Goal: Communication & Community: Answer question/provide support

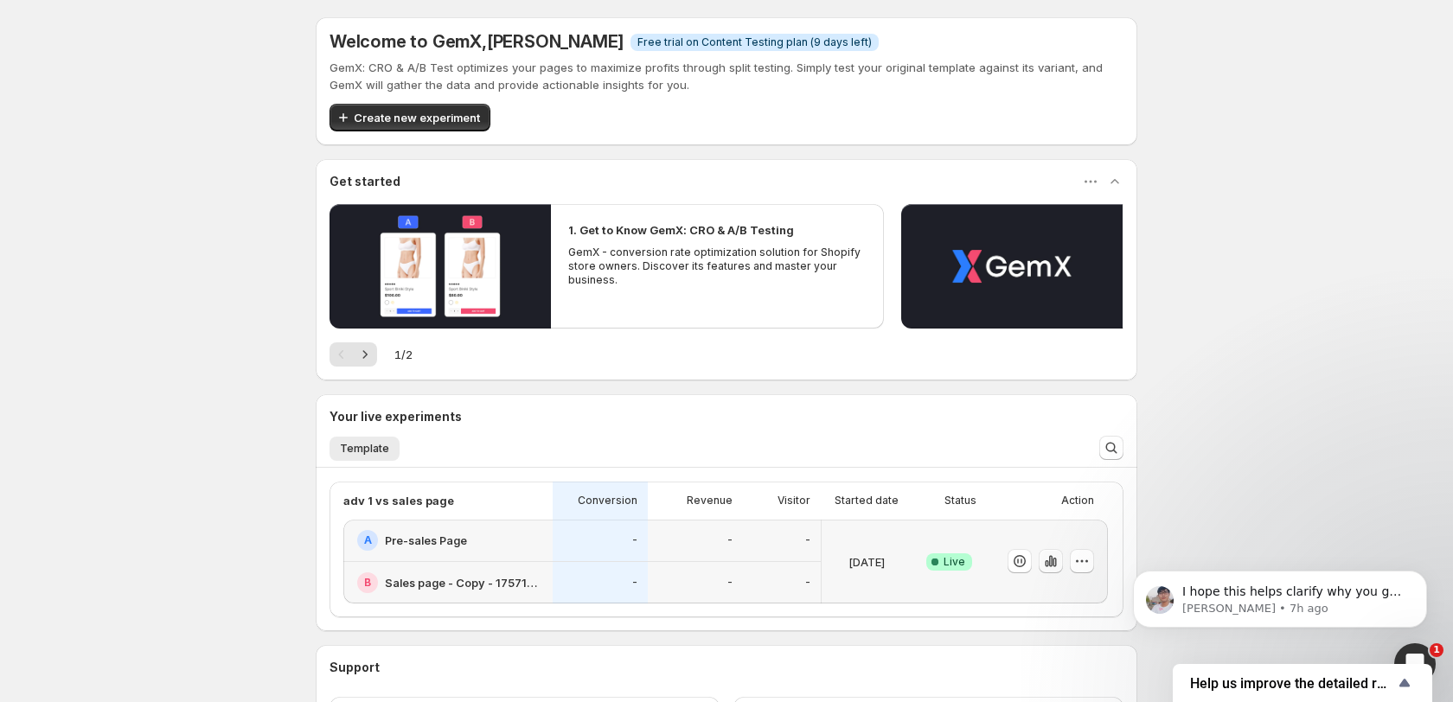
click at [1053, 559] on icon "button" at bounding box center [1054, 563] width 3 height 10
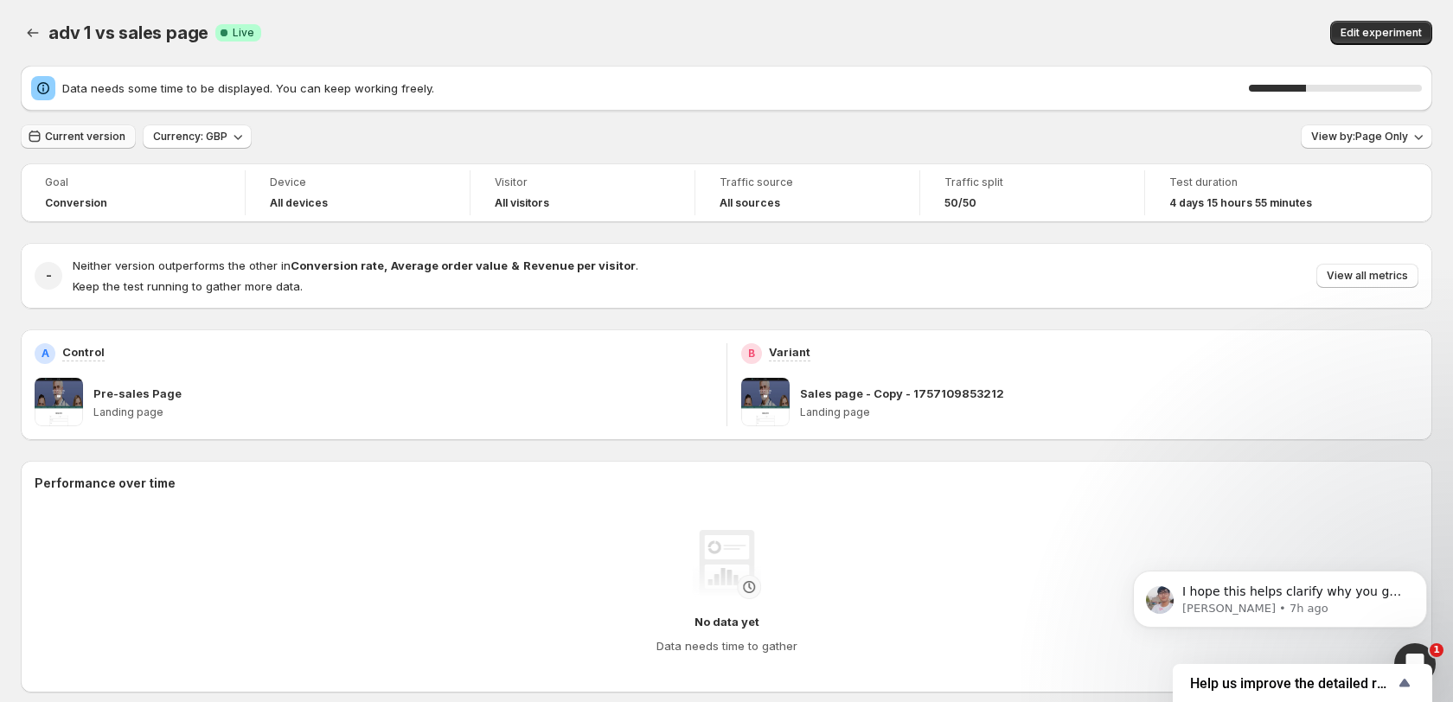
click at [82, 144] on button "Current version" at bounding box center [78, 137] width 115 height 24
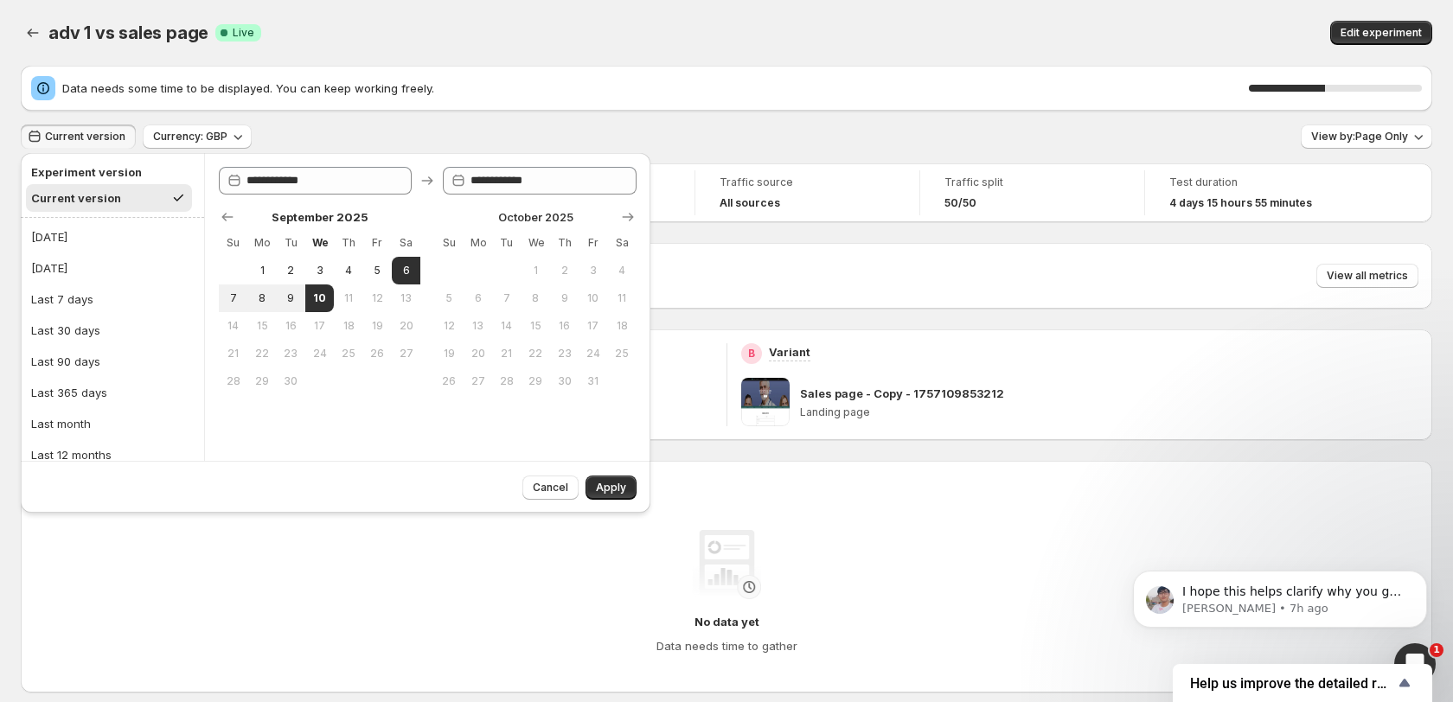
click at [80, 144] on button "Current version" at bounding box center [78, 137] width 115 height 24
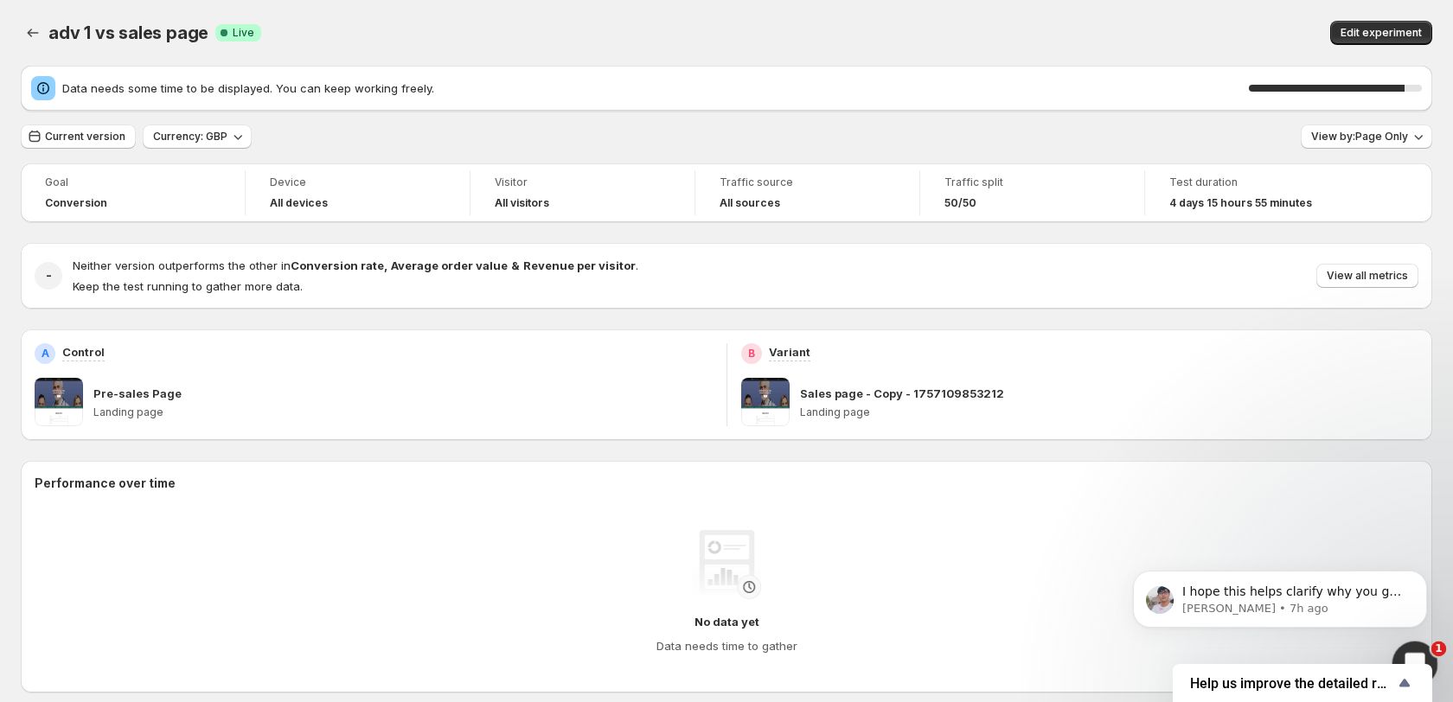
click at [1405, 644] on div "Open Intercom Messenger" at bounding box center [1412, 661] width 57 height 57
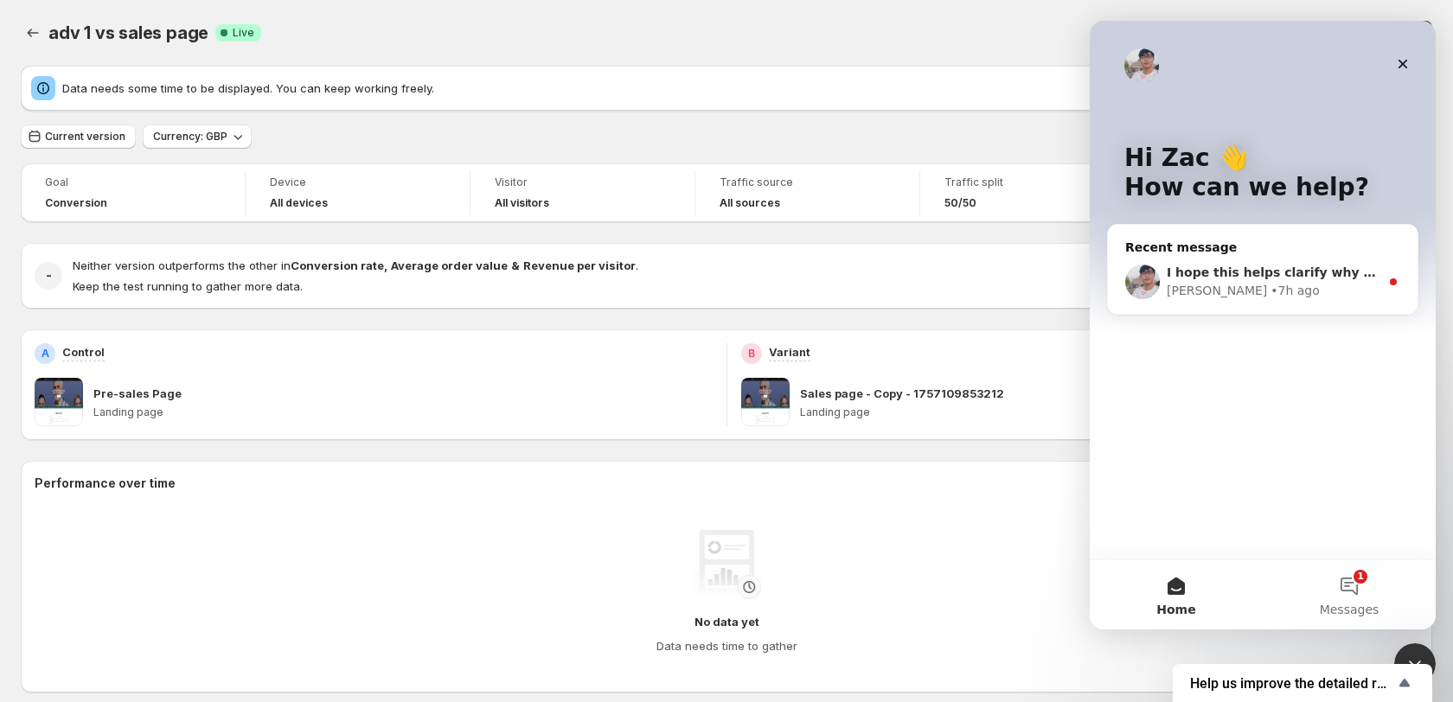
click at [1303, 272] on span "I hope this helps clarify why you got the order but it does not appear in GemX." at bounding box center [1437, 273] width 540 height 14
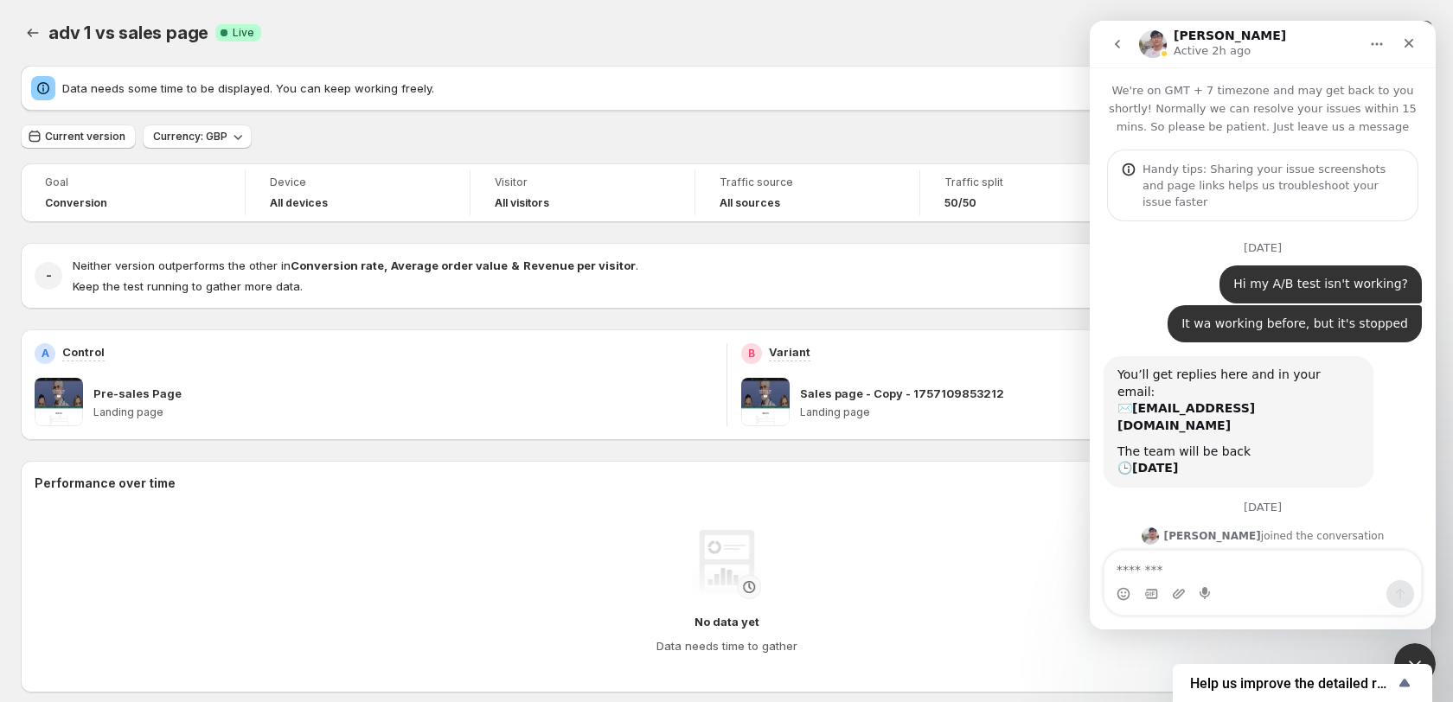
scroll to position [179, 0]
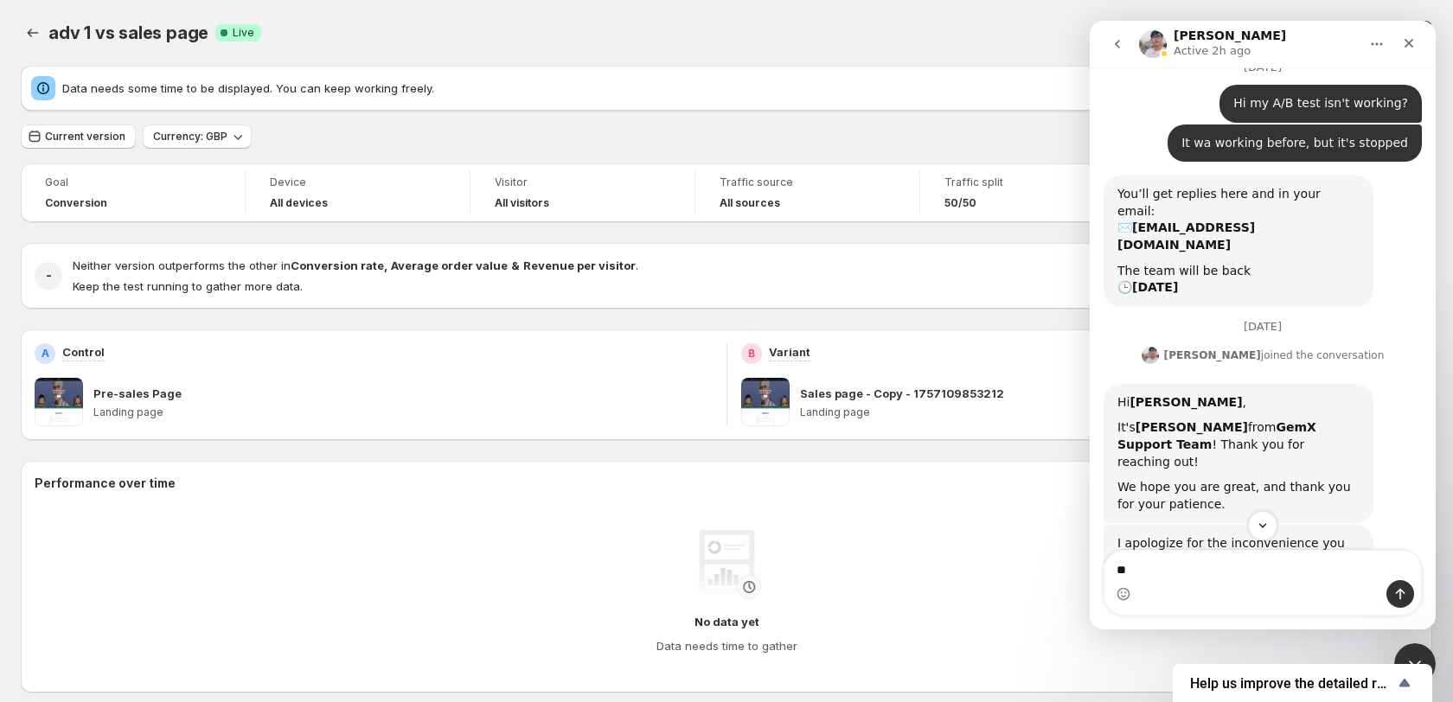
type textarea "*"
type textarea "**********"
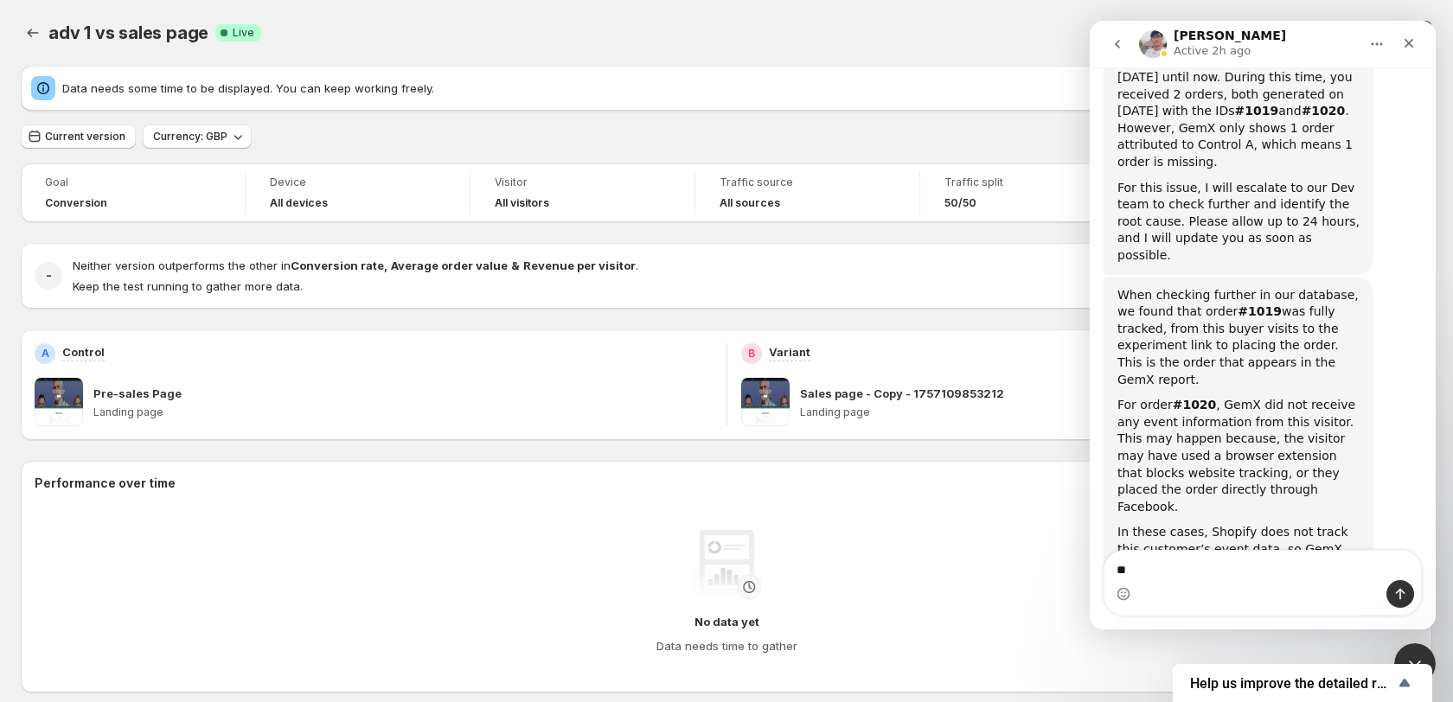
scroll to position [2753, 0]
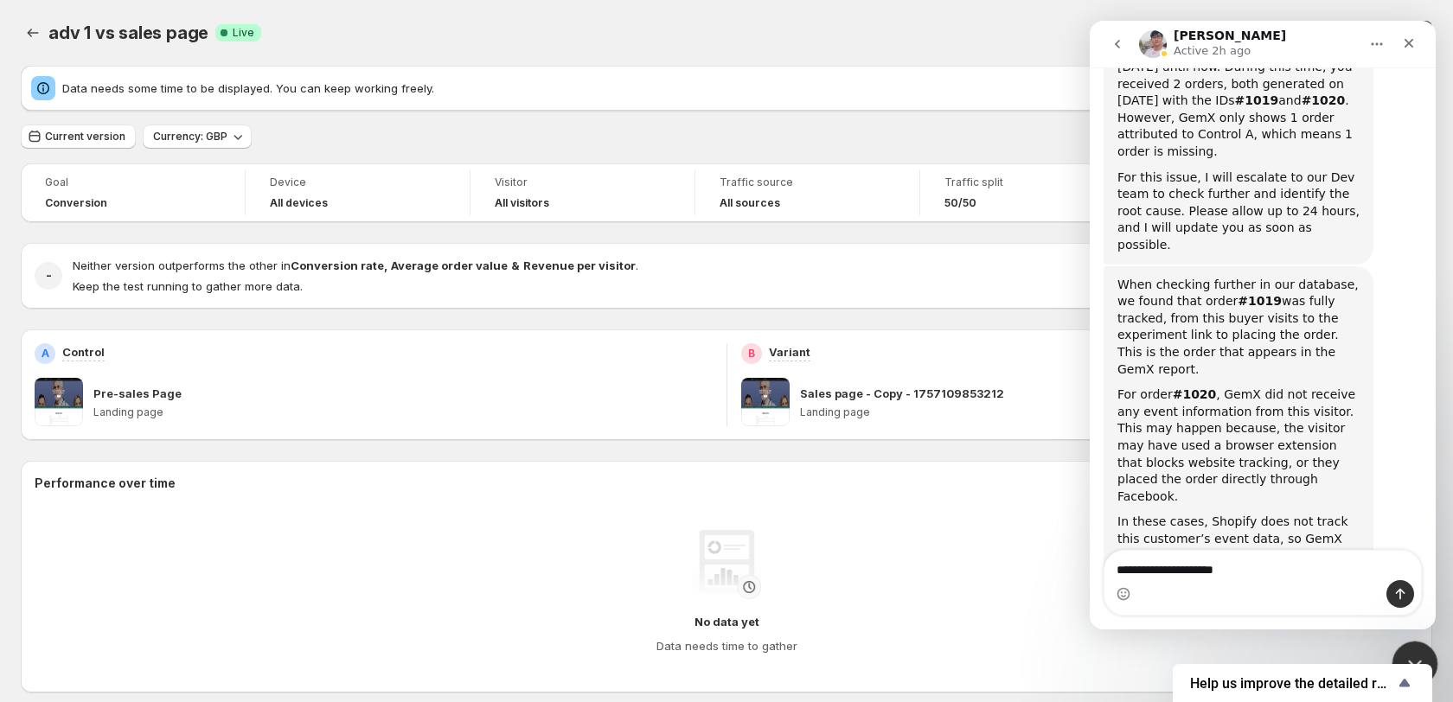
type textarea "**********"
click at [1421, 641] on html at bounding box center [1413, 662] width 42 height 42
click at [1409, 646] on div "Close Intercom Messenger" at bounding box center [1413, 662] width 42 height 42
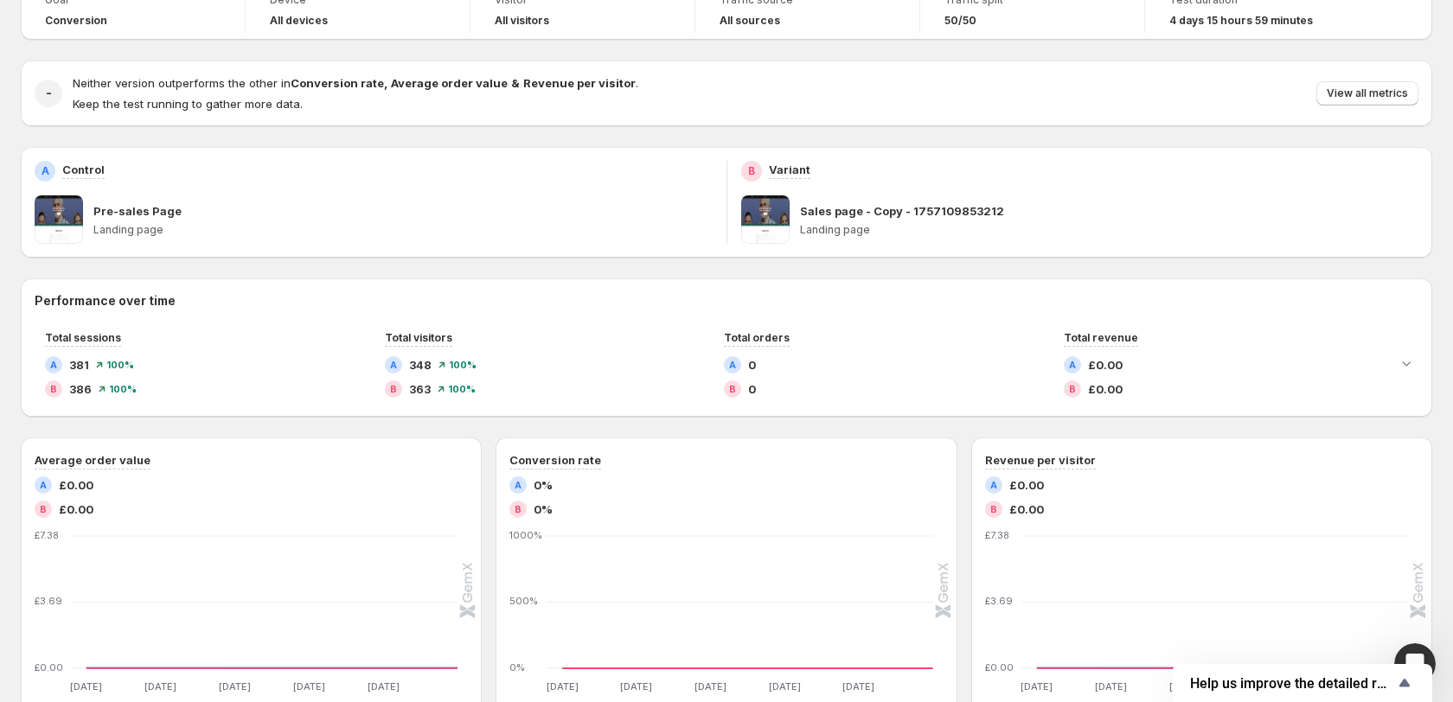
scroll to position [0, 0]
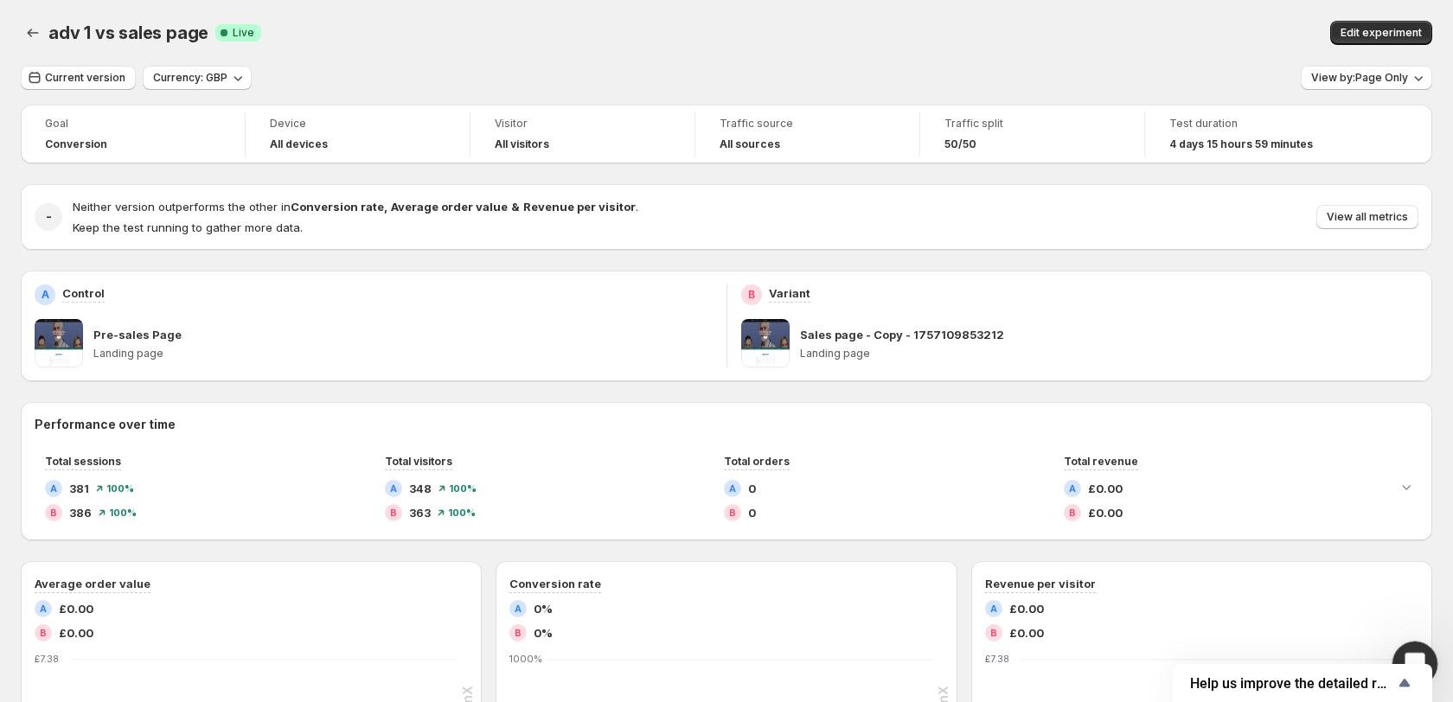
click at [1414, 650] on div "Open Intercom Messenger" at bounding box center [1412, 661] width 57 height 57
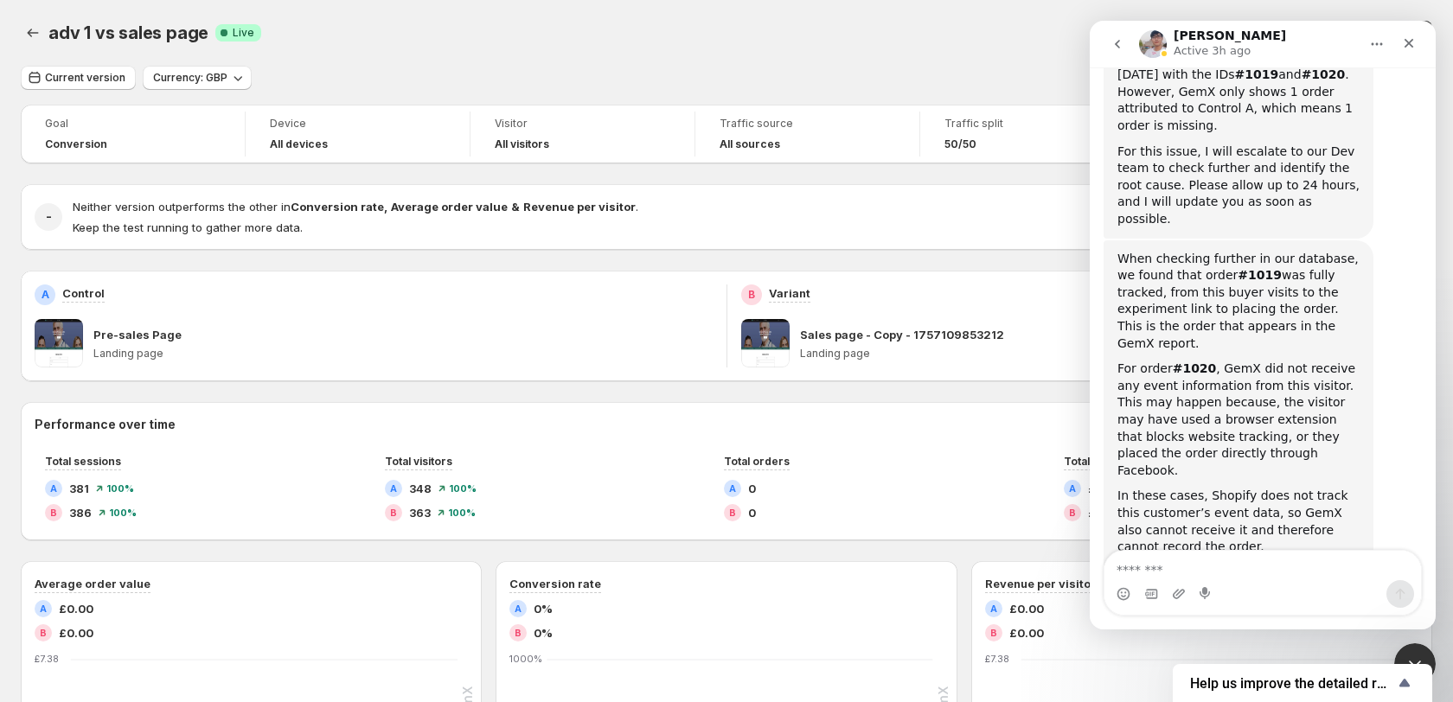
scroll to position [2792, 0]
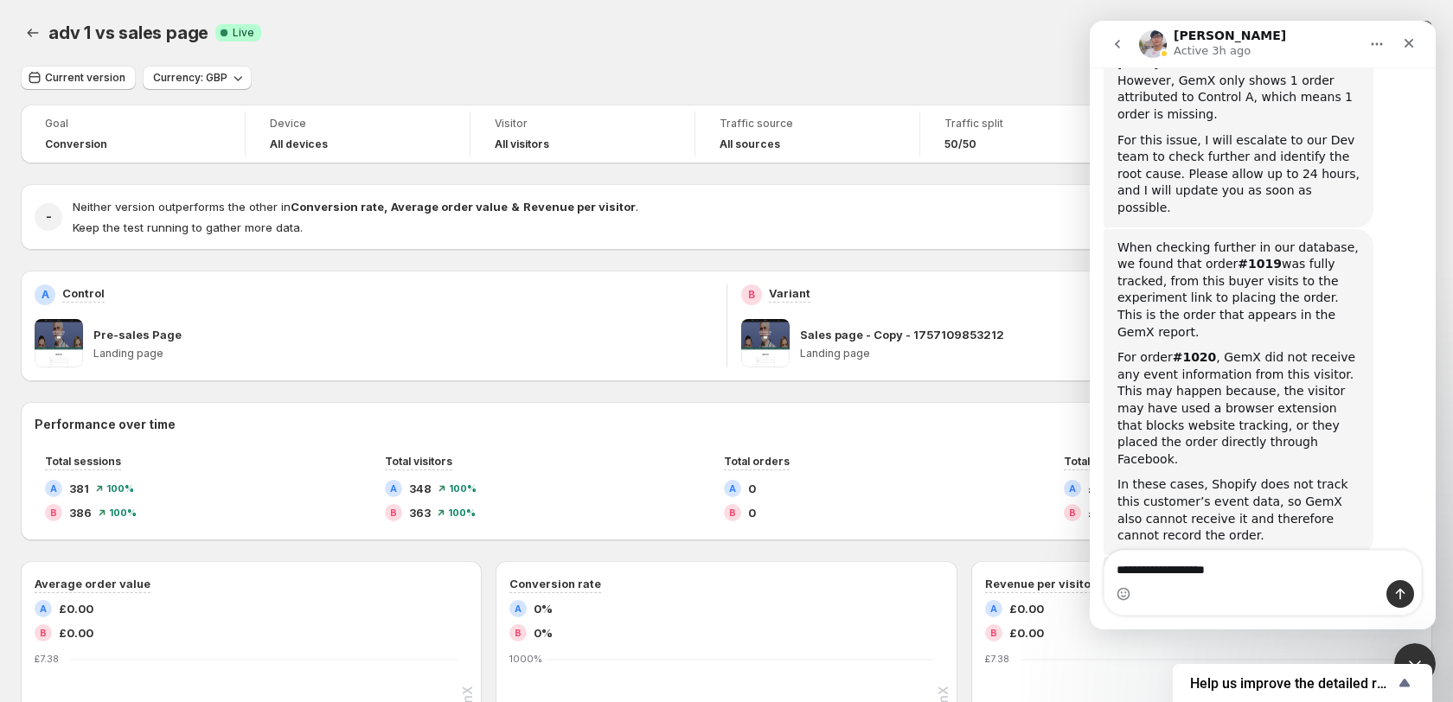
type textarea "**********"
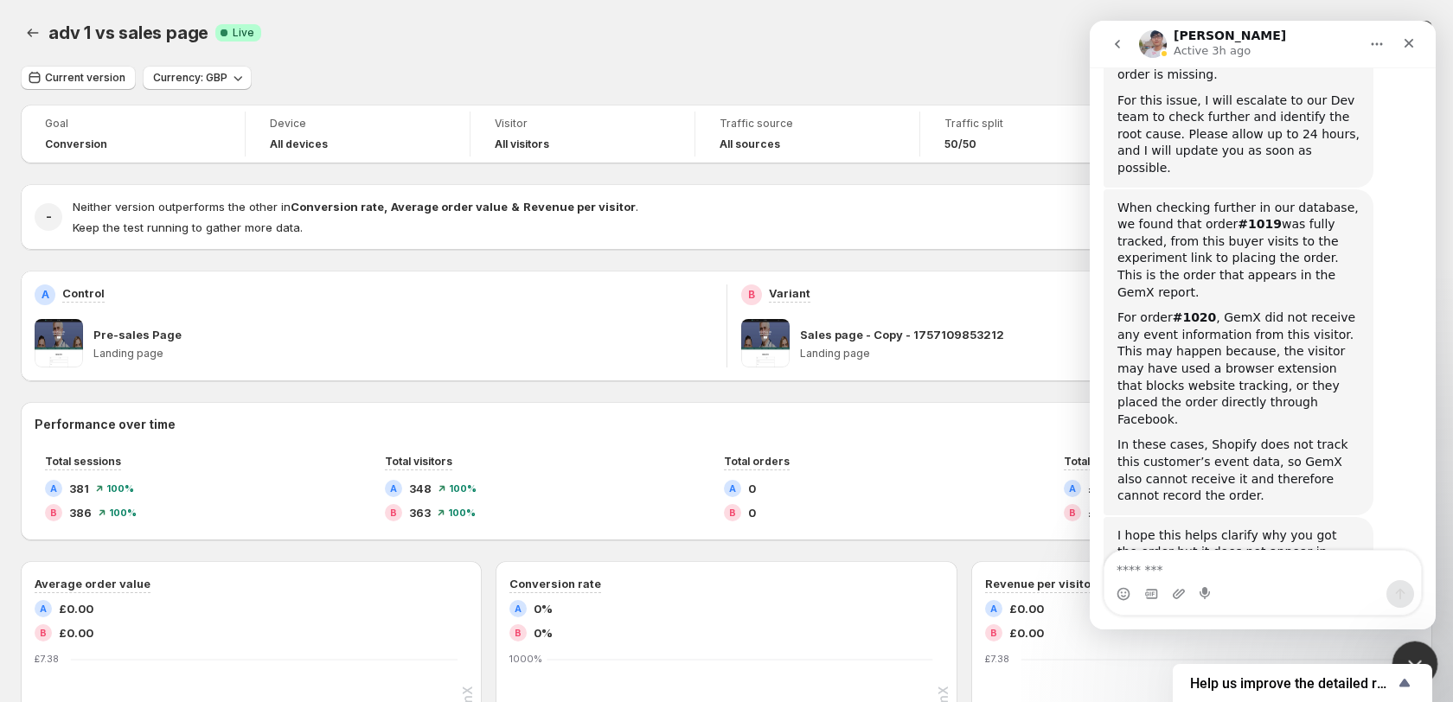
click at [1411, 641] on div "Close Intercom Messenger" at bounding box center [1413, 662] width 42 height 42
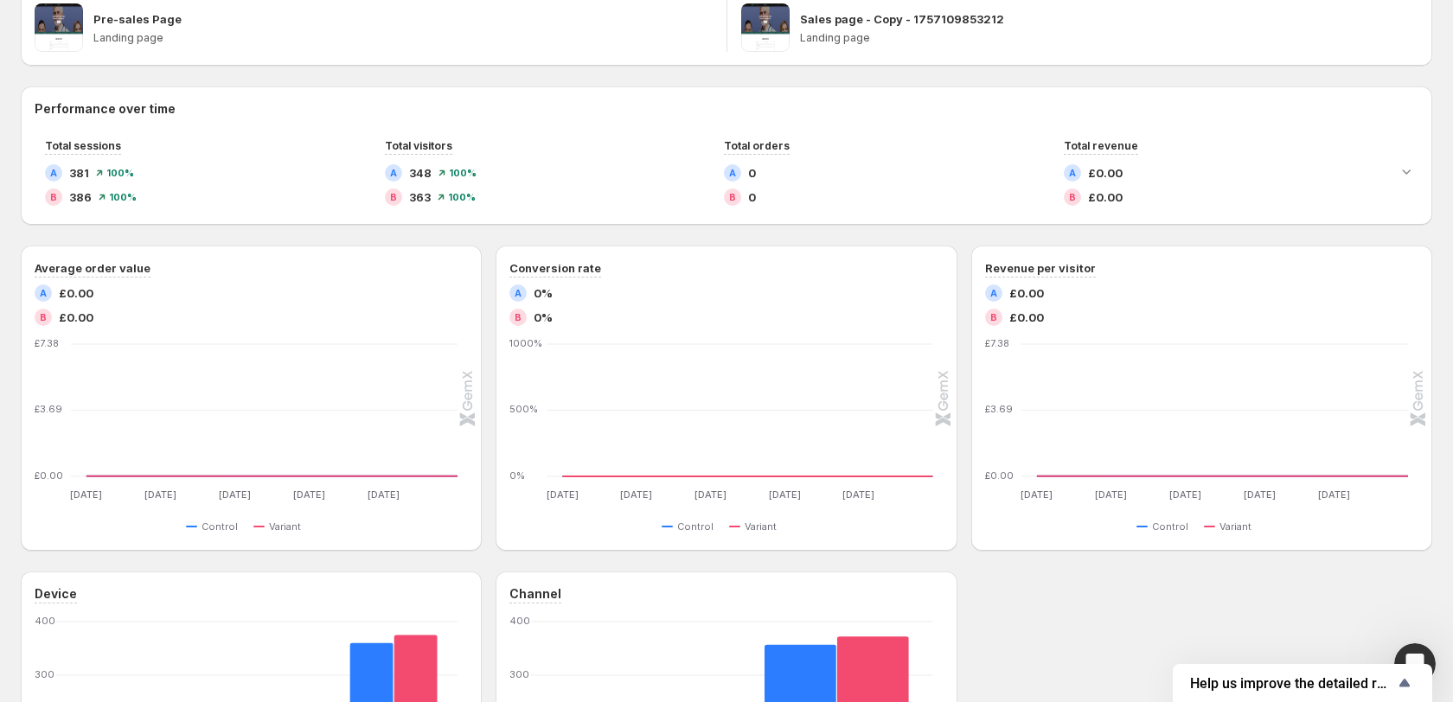
scroll to position [349, 0]
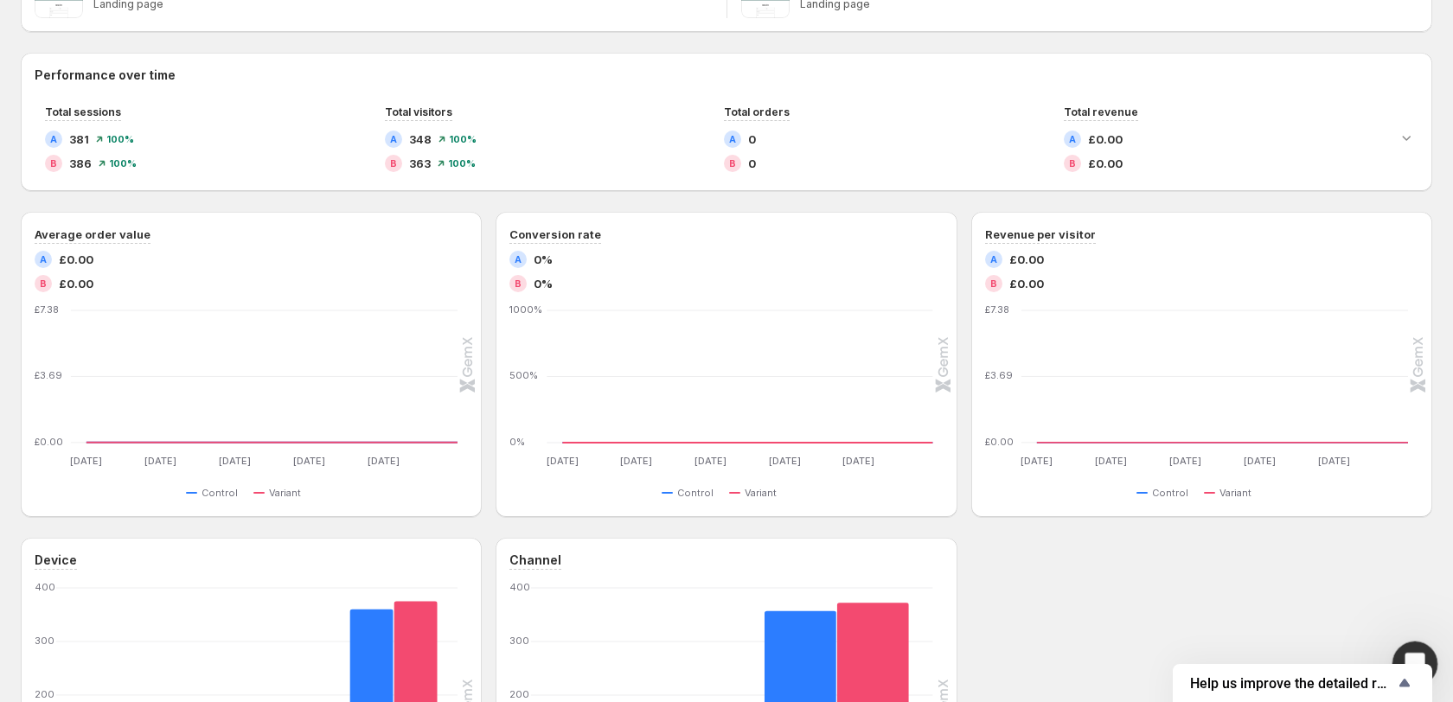
click at [1425, 649] on div "Open Intercom Messenger" at bounding box center [1412, 661] width 57 height 57
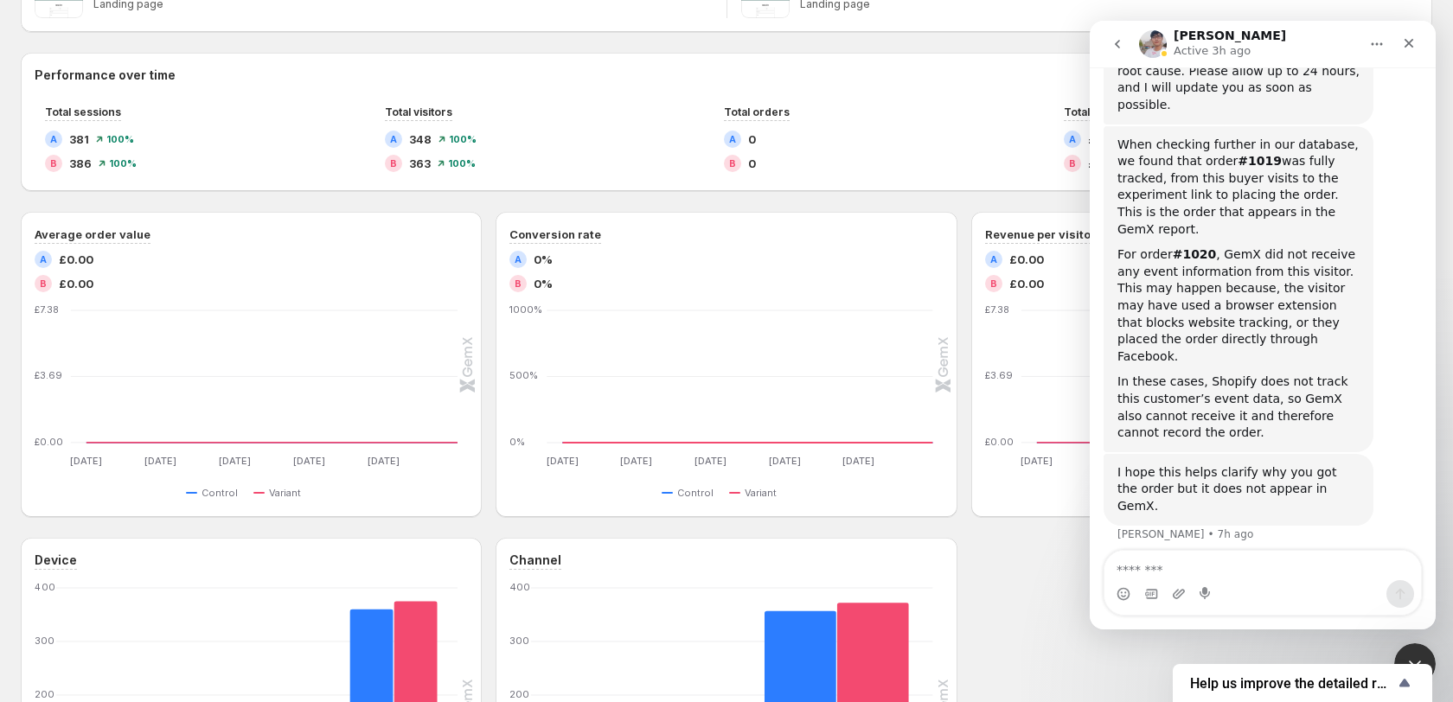
scroll to position [2947, 0]
